Goal: Information Seeking & Learning: Compare options

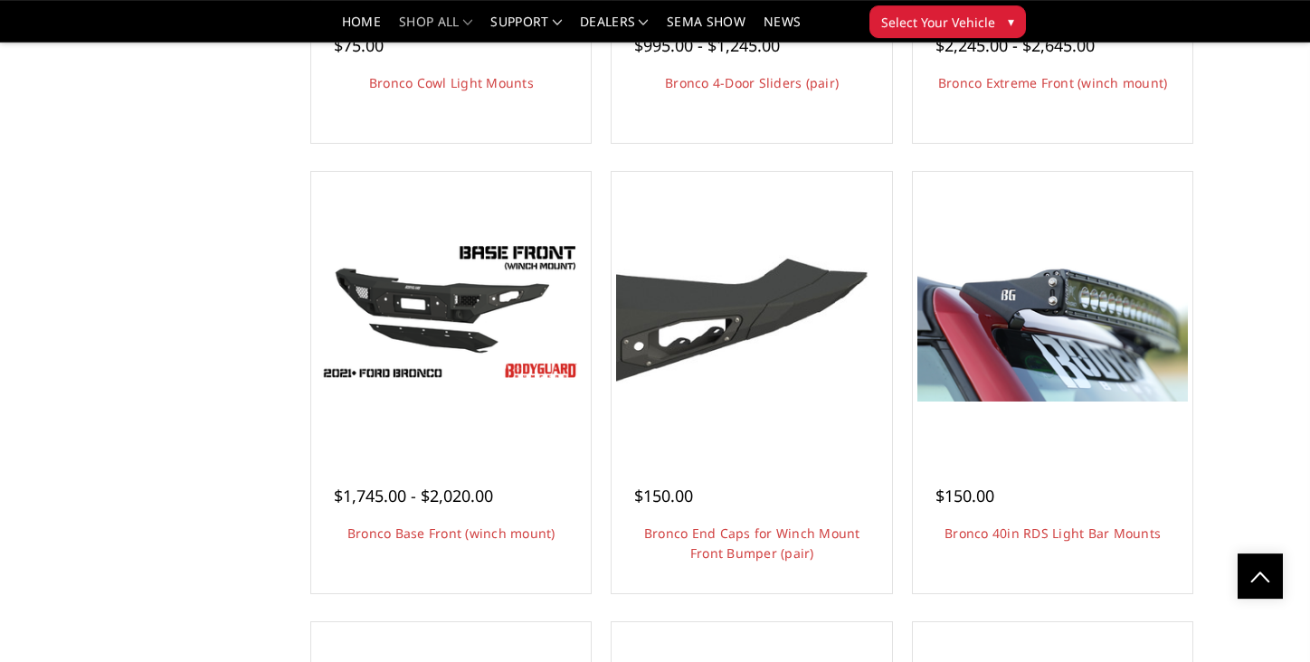
scroll to position [2121, 0]
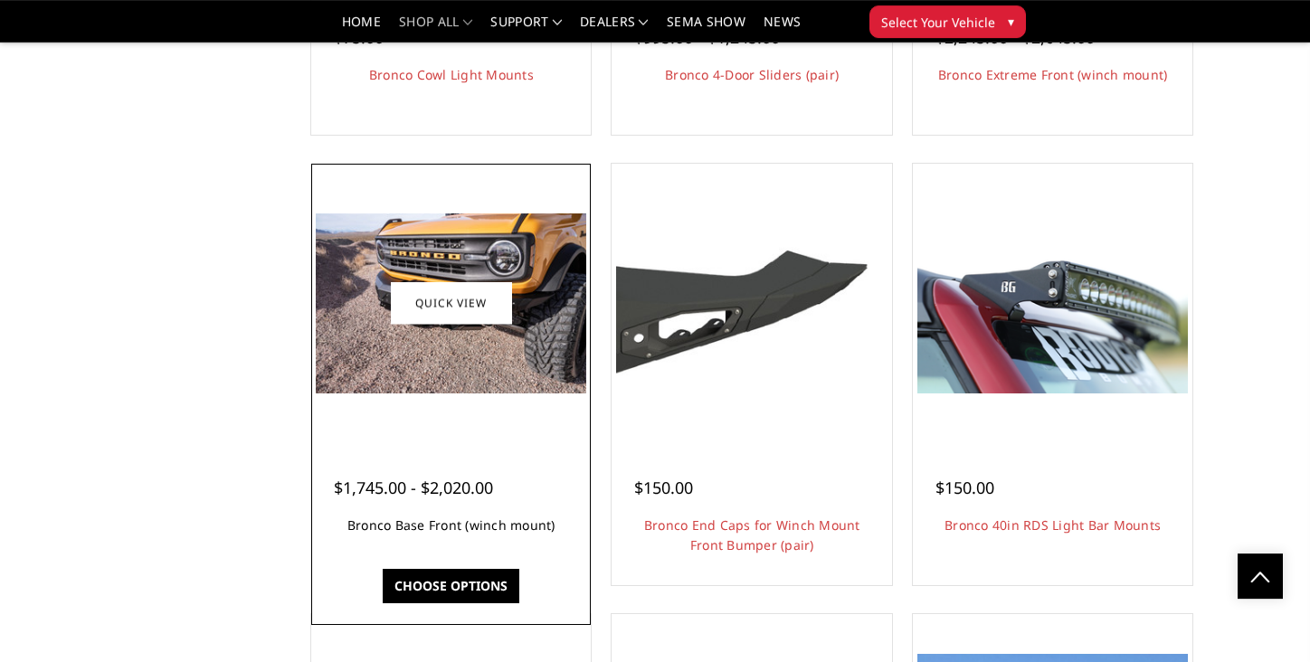
click at [440, 534] on link "Bronco Base Front (winch mount)" at bounding box center [452, 525] width 208 height 17
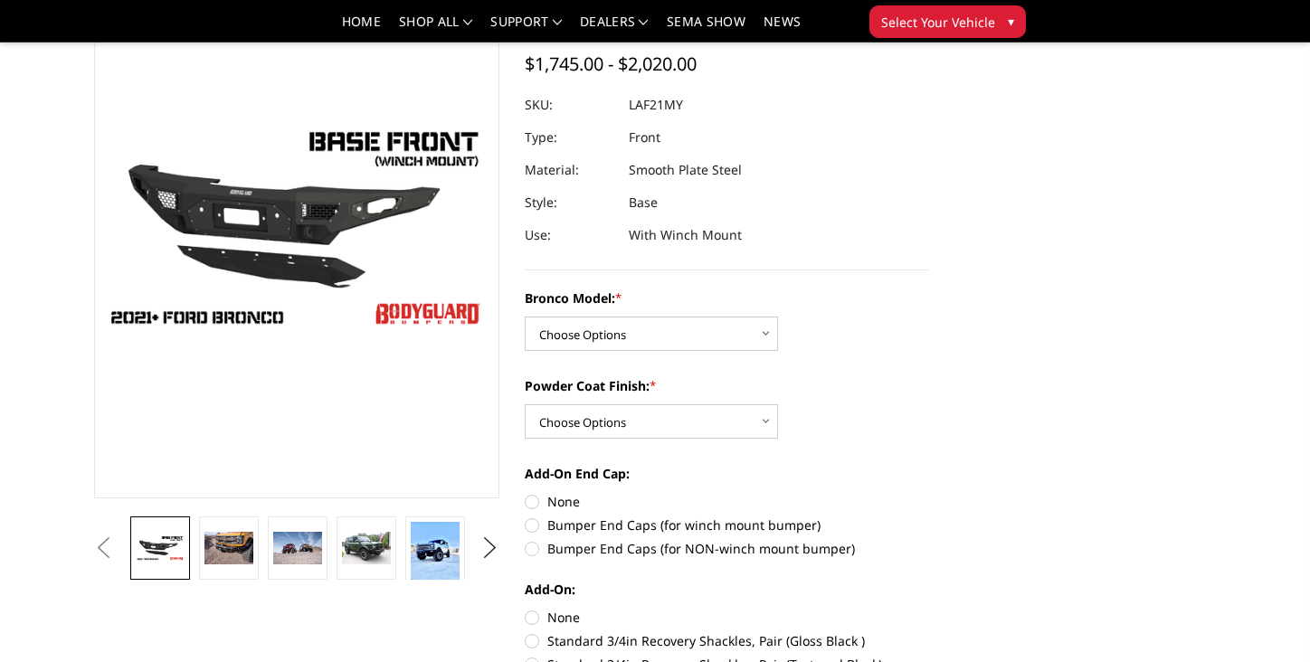
scroll to position [164, 0]
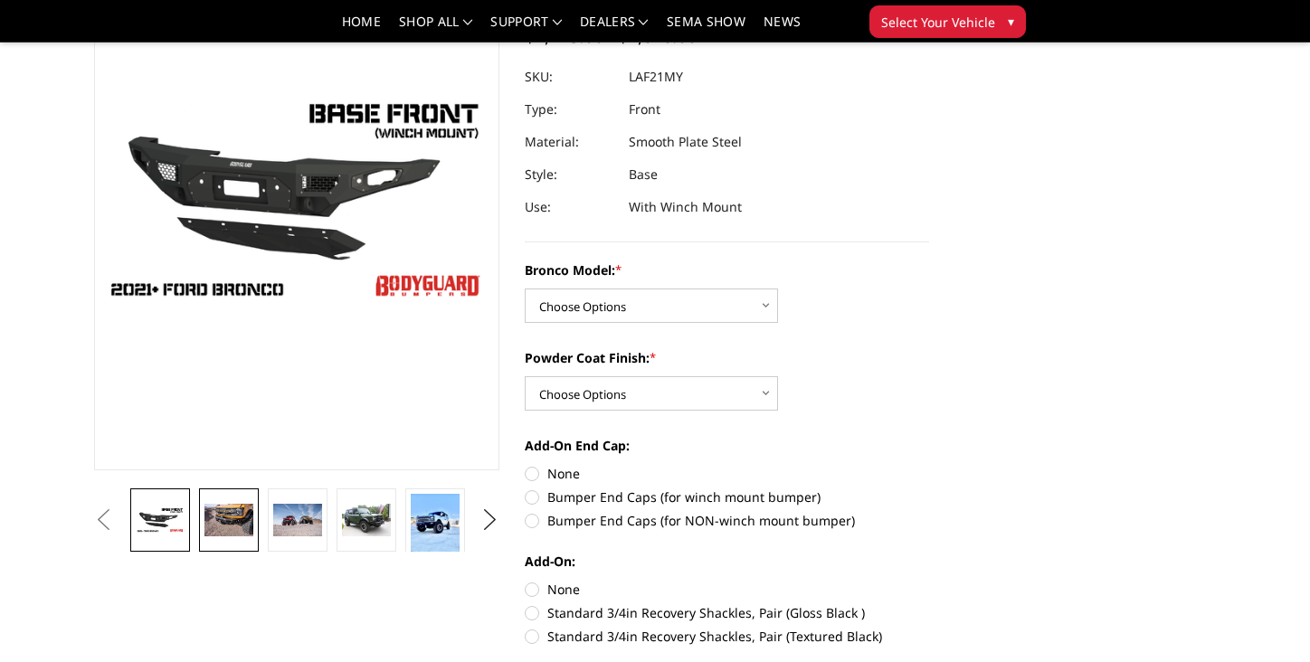
click at [229, 502] on link at bounding box center [229, 520] width 60 height 63
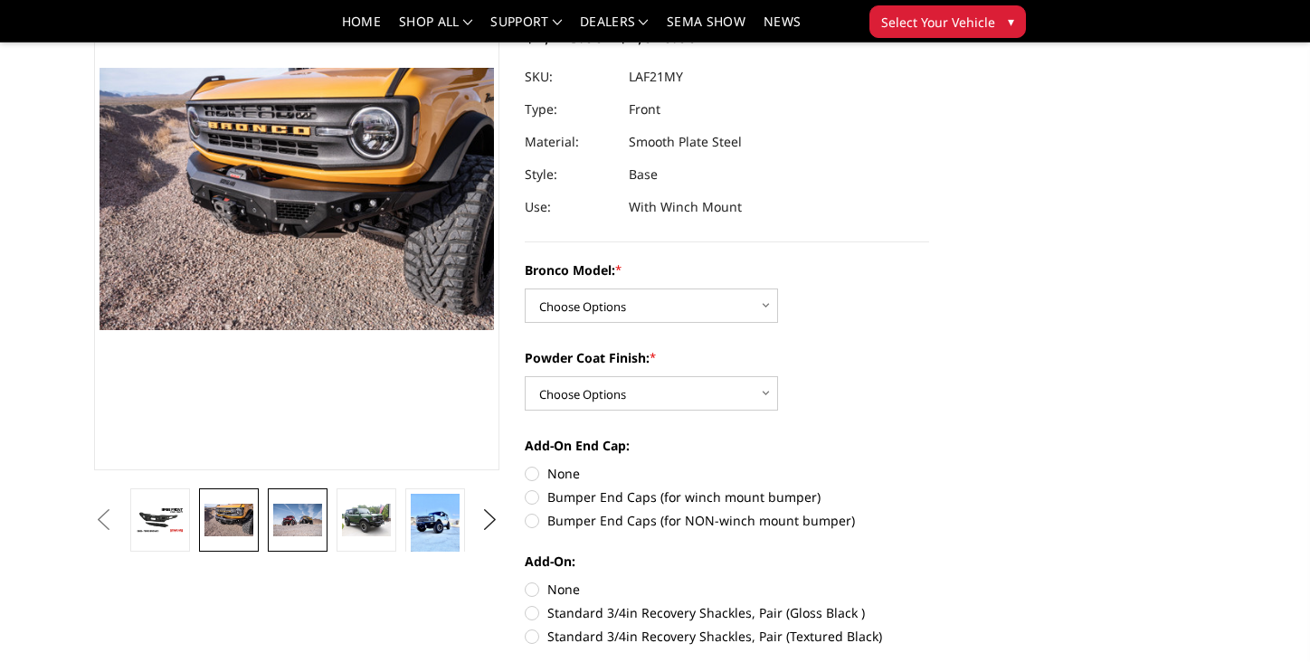
click at [304, 519] on img at bounding box center [297, 520] width 49 height 33
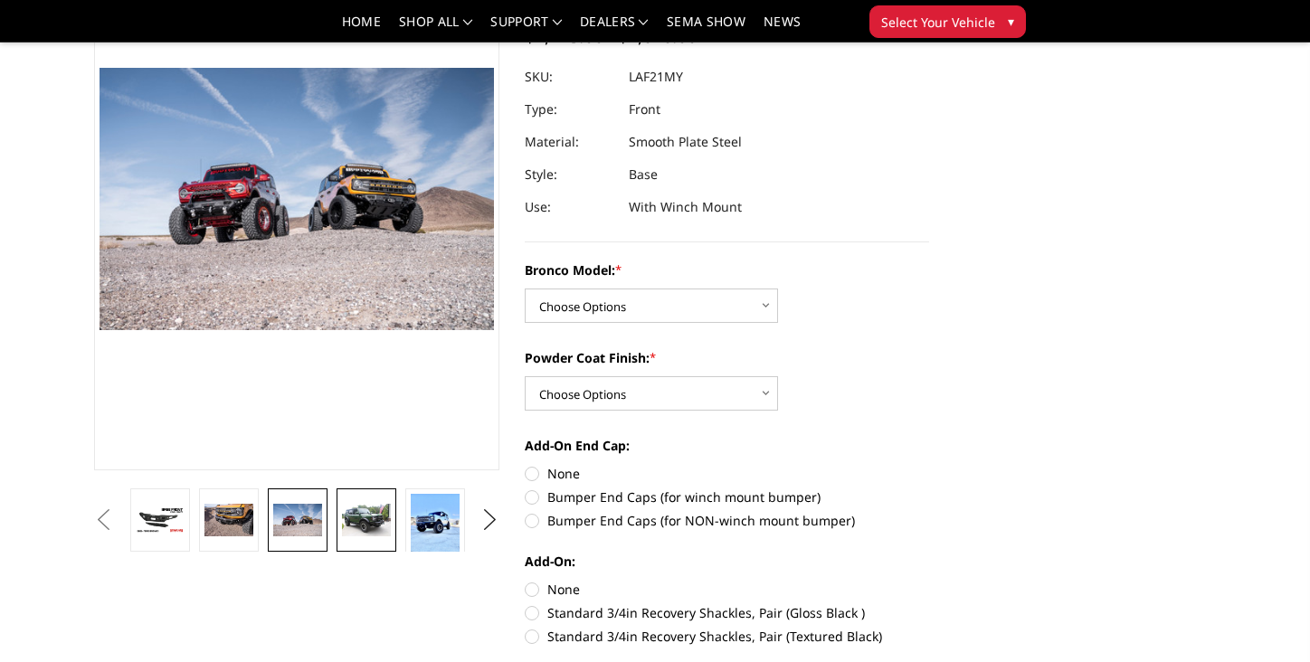
click at [372, 537] on img at bounding box center [366, 520] width 49 height 33
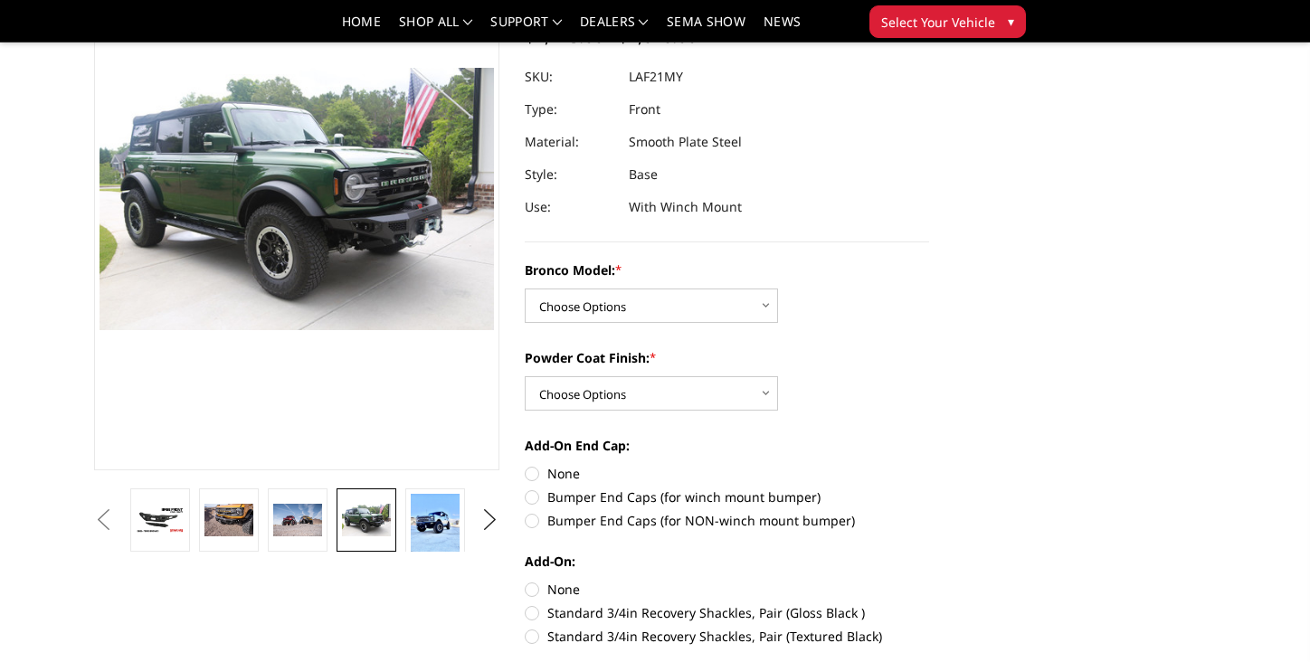
scroll to position [162, 0]
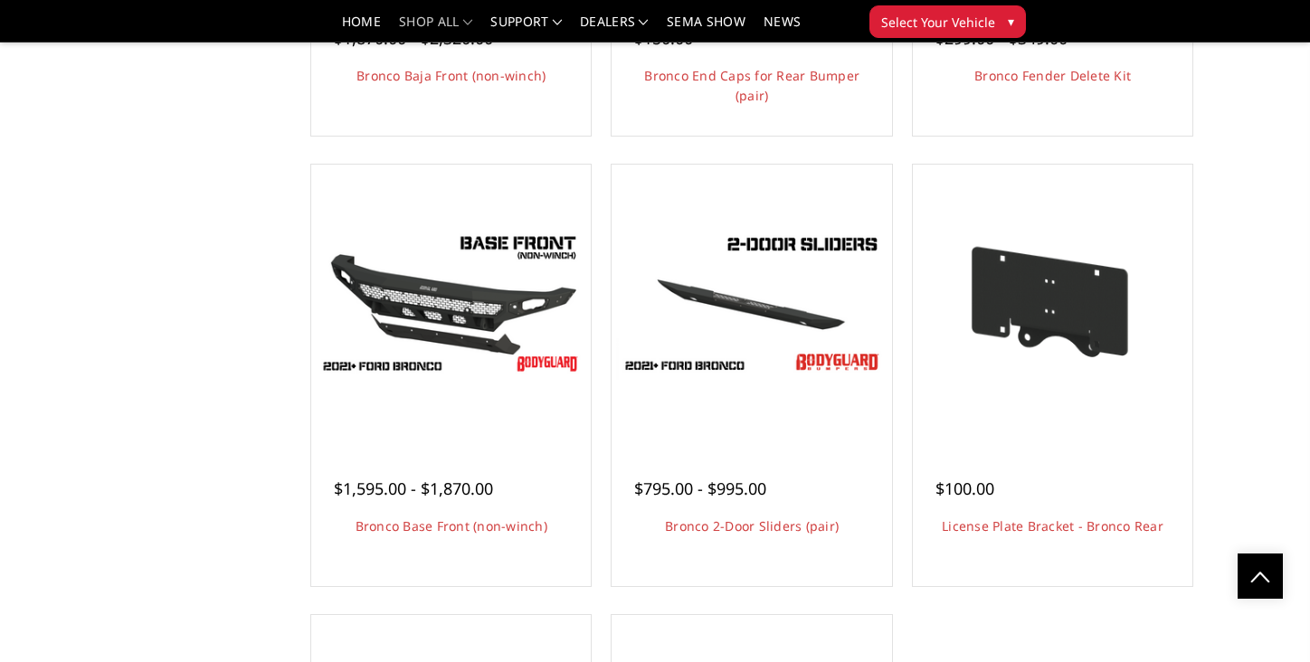
scroll to position [2980, 0]
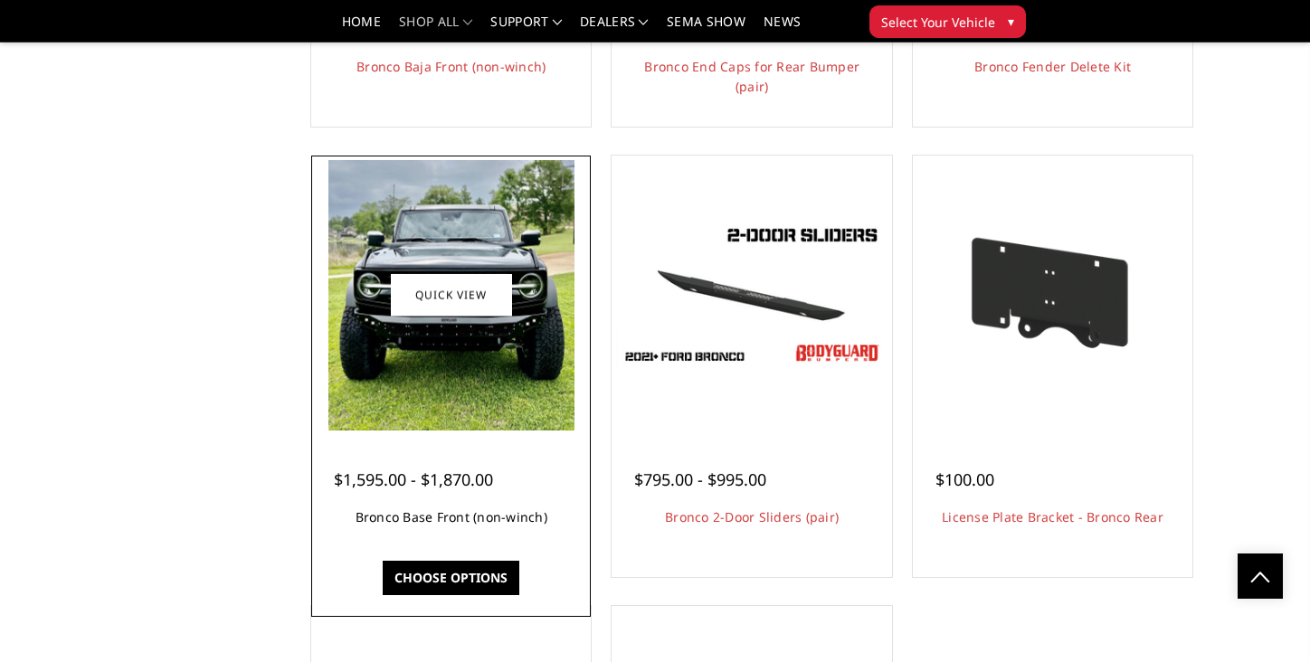
click at [429, 526] on link "Bronco Base Front (non-winch)" at bounding box center [452, 517] width 192 height 17
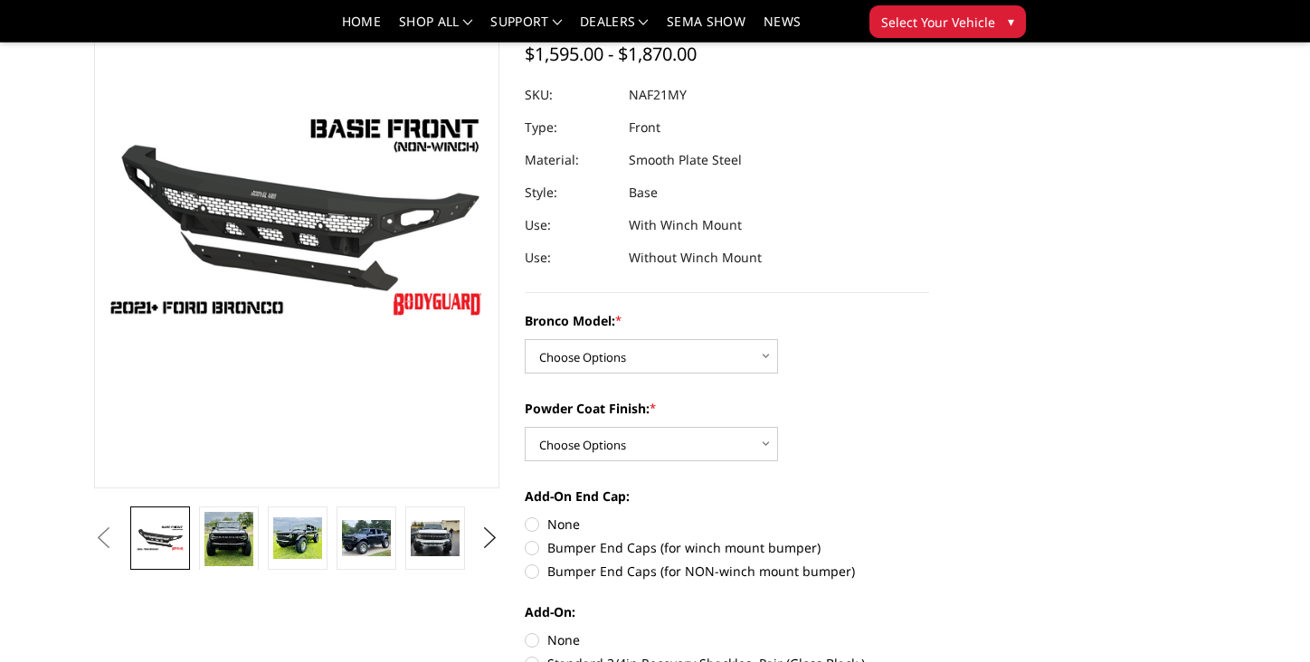
scroll to position [148, 0]
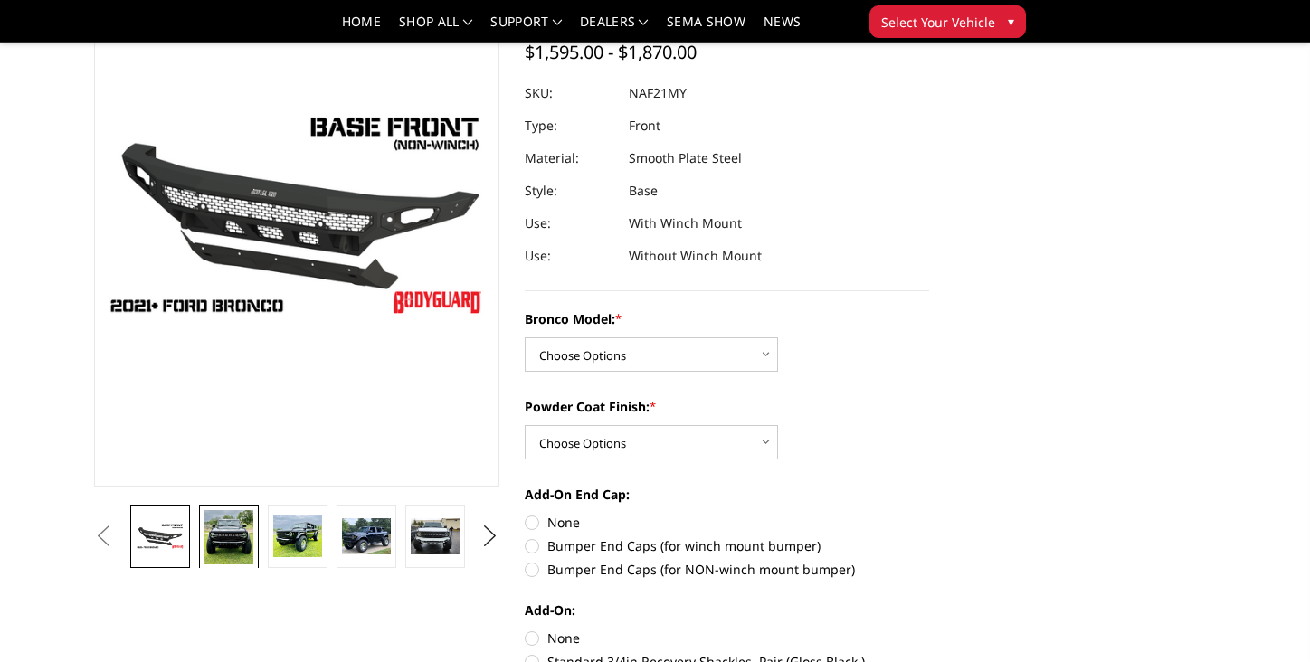
click at [211, 557] on img at bounding box center [229, 537] width 49 height 54
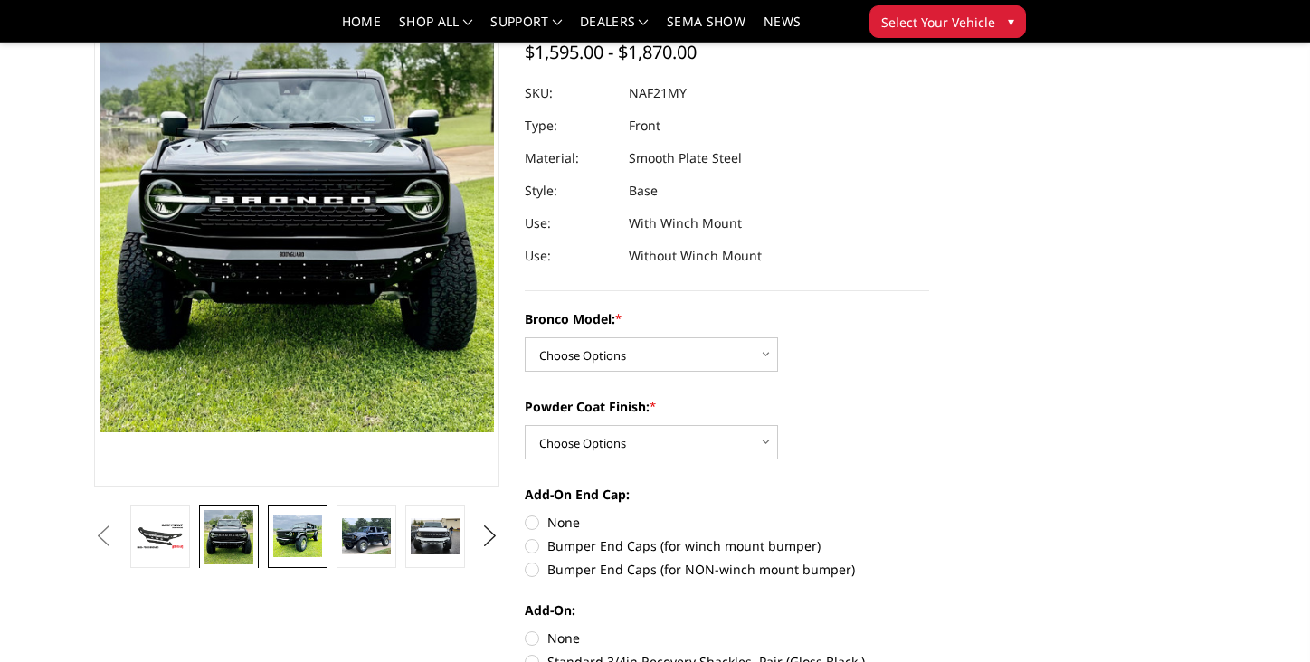
click at [305, 548] on img at bounding box center [297, 537] width 49 height 42
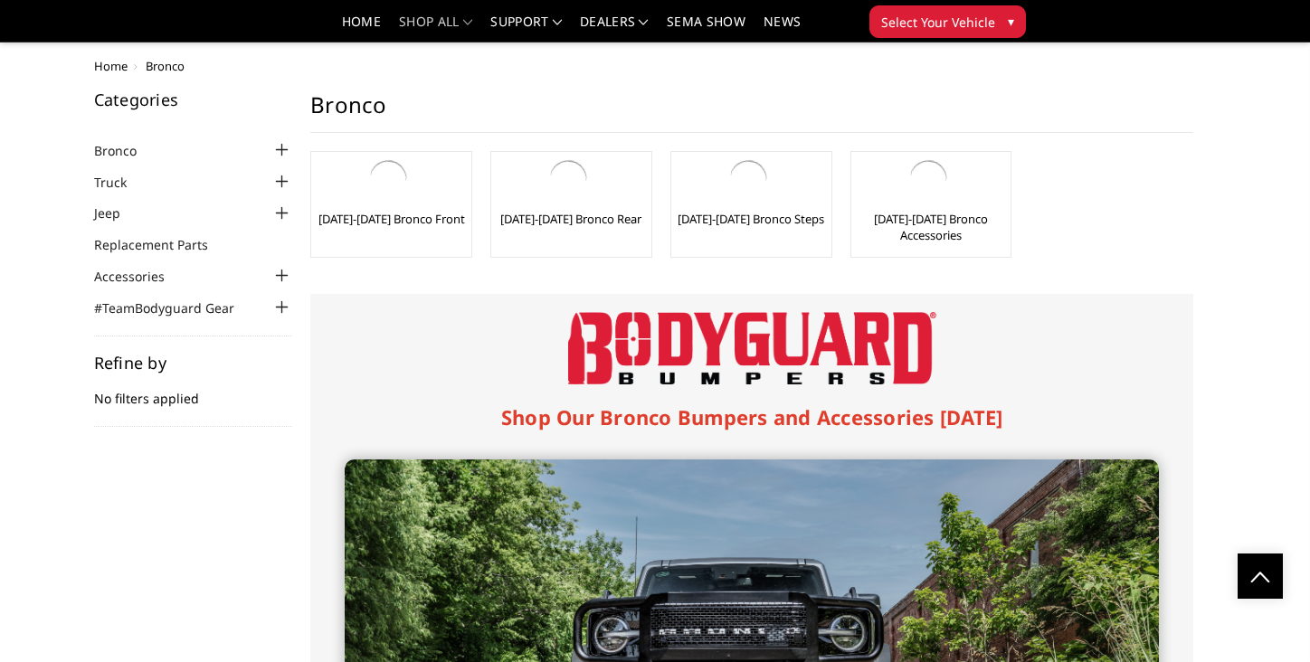
scroll to position [3492, 0]
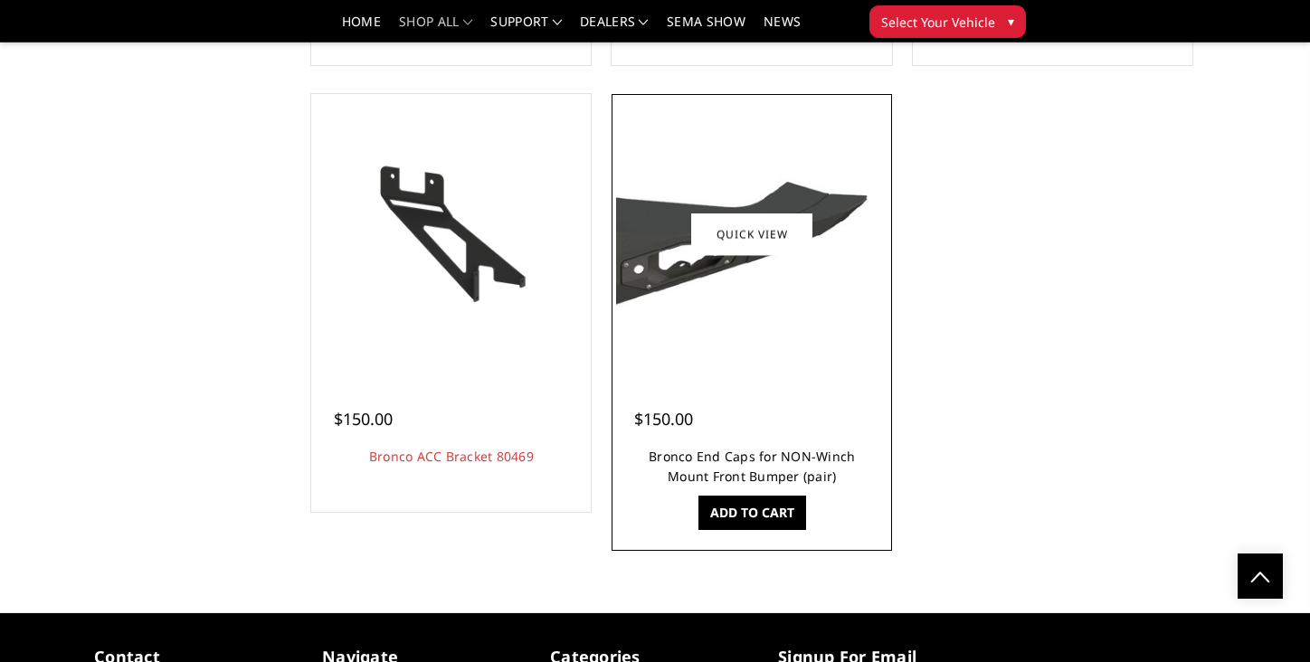
click at [766, 460] on link "Bronco End Caps for NON-Winch Mount Front Bumper (pair)" at bounding box center [752, 466] width 206 height 37
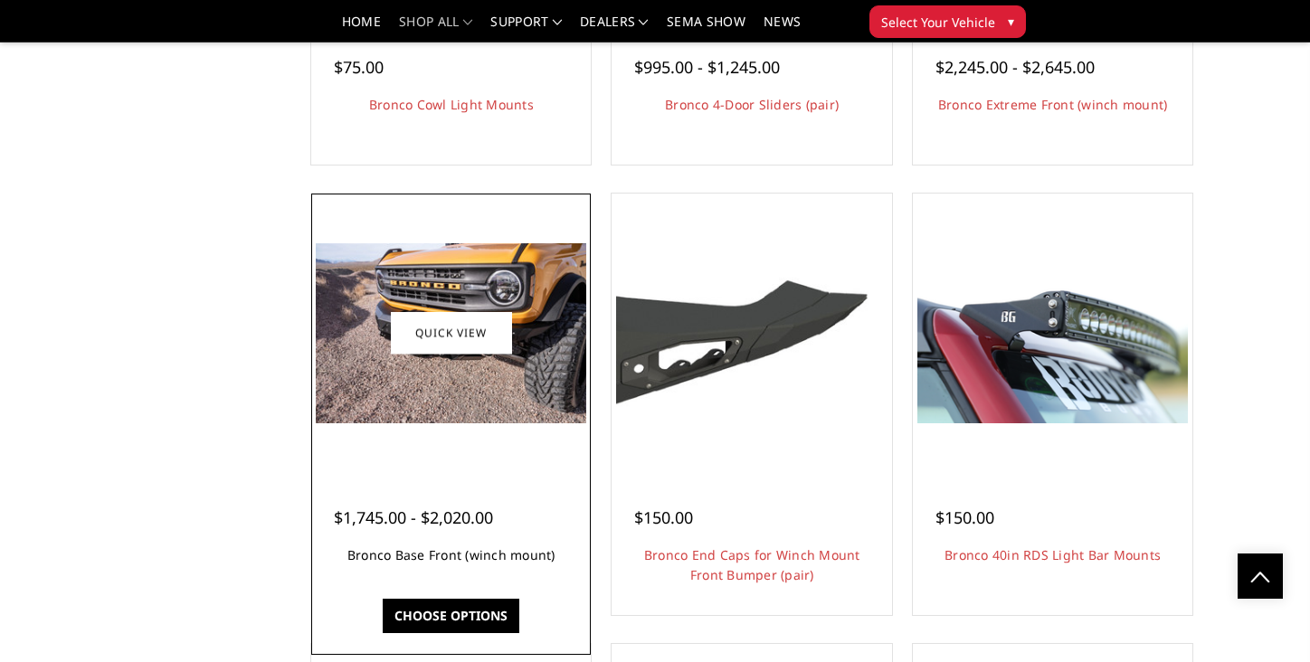
scroll to position [2515, 0]
drag, startPoint x: 444, startPoint y: 579, endPoint x: 330, endPoint y: 574, distance: 114.2
click at [330, 574] on div "$1,745.00 - $2,020.00 Bronco Base Front (winch mount) The perfect low-profile b…" at bounding box center [451, 528] width 271 height 118
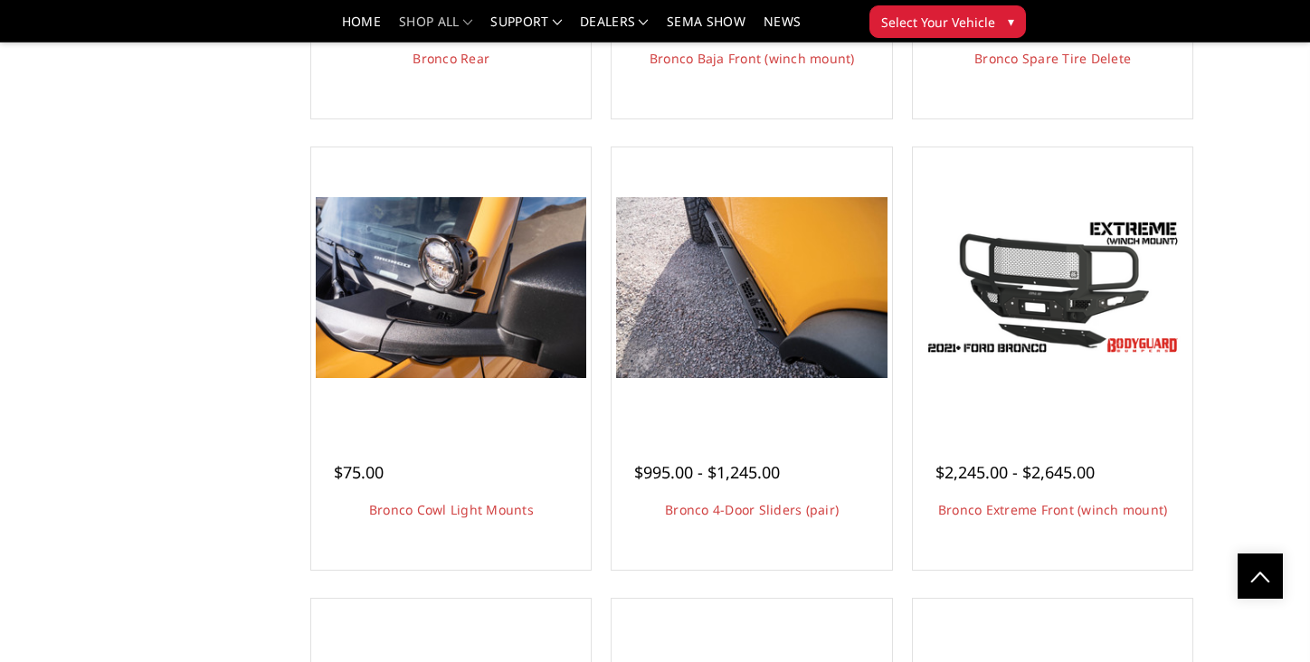
scroll to position [1634, 0]
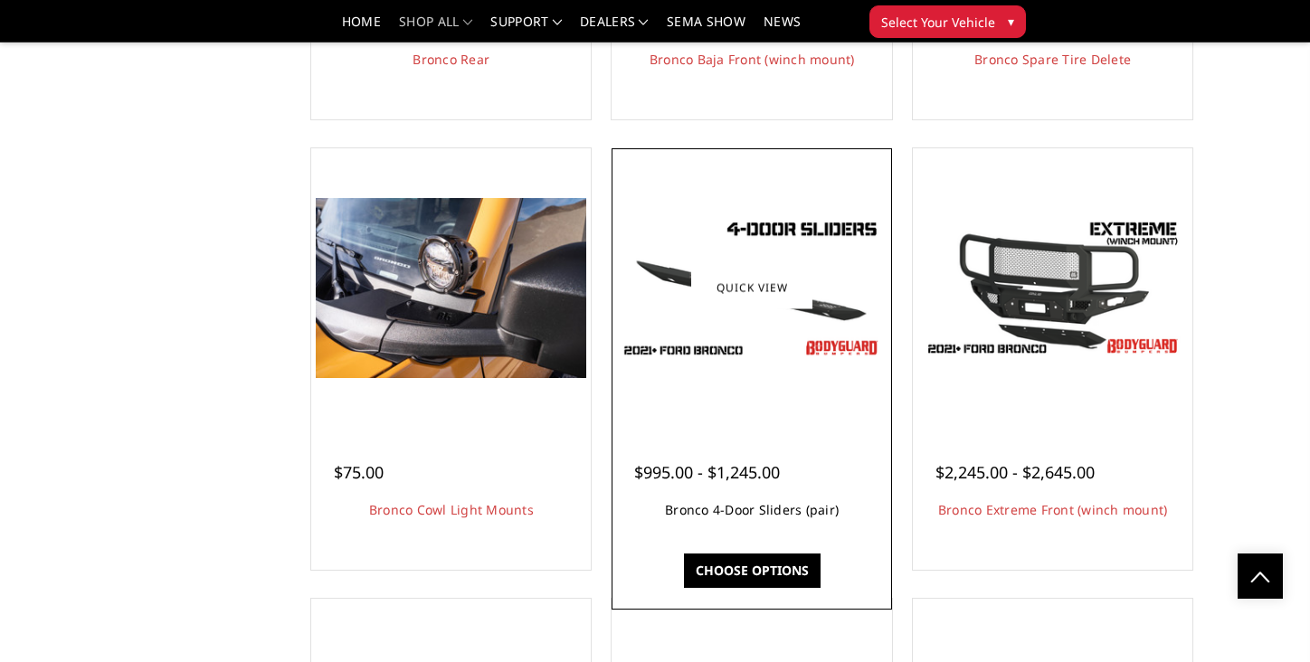
click at [715, 510] on link "Bronco 4-Door Sliders (pair)" at bounding box center [752, 509] width 174 height 17
